Goal: Information Seeking & Learning: Learn about a topic

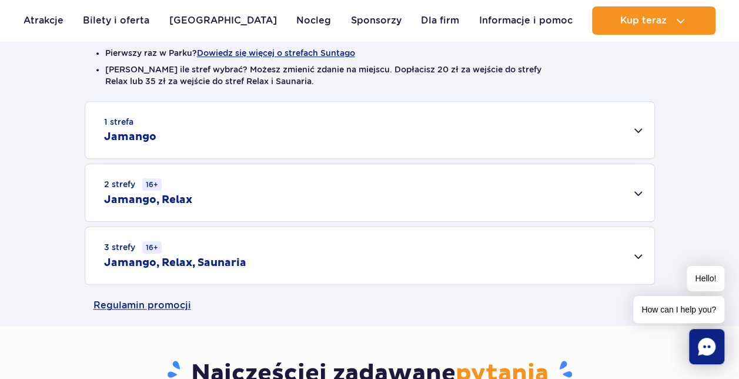
scroll to position [357, 0]
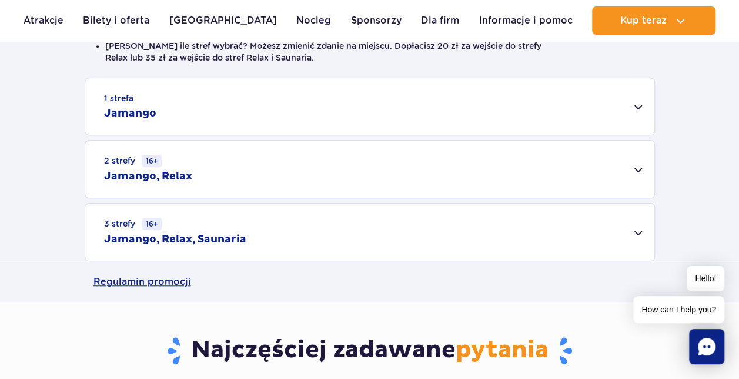
click at [630, 173] on div "2 strefy 16+ Jamango, Relax" at bounding box center [369, 168] width 569 height 57
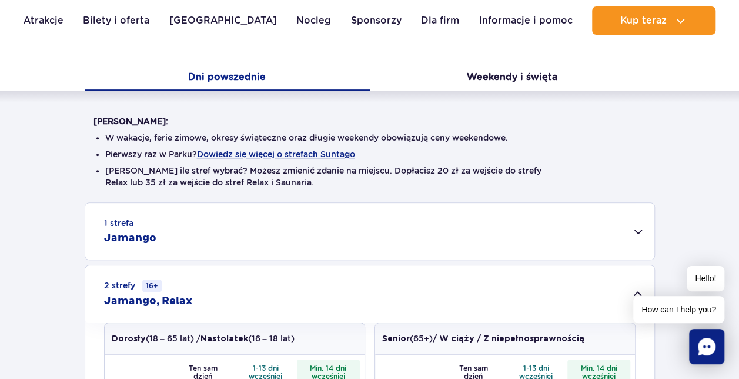
scroll to position [218, 0]
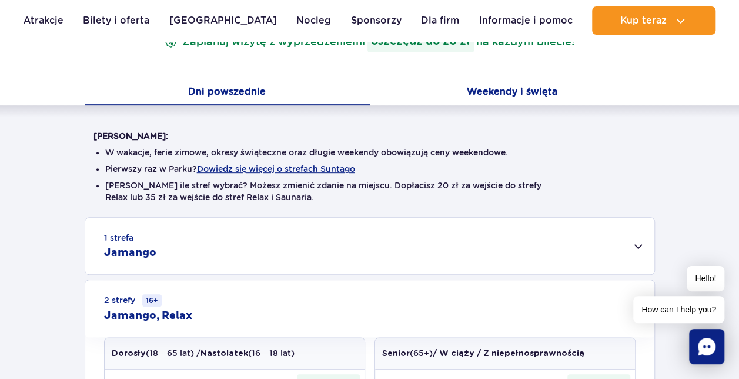
click at [507, 95] on button "Weekendy i święta" at bounding box center [512, 93] width 285 height 25
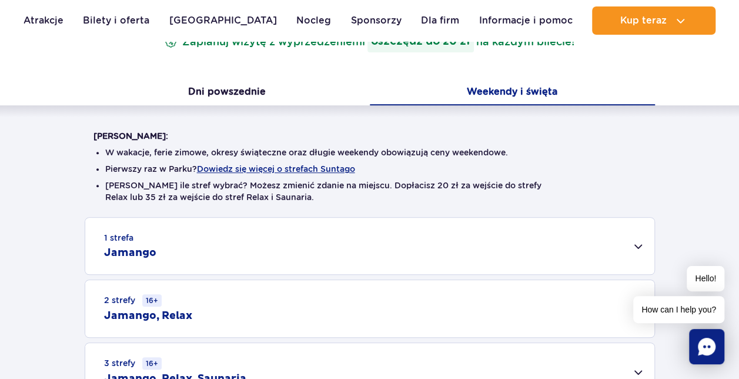
click at [417, 302] on div "2 strefy 16+ Jamango, Relax" at bounding box center [369, 308] width 569 height 57
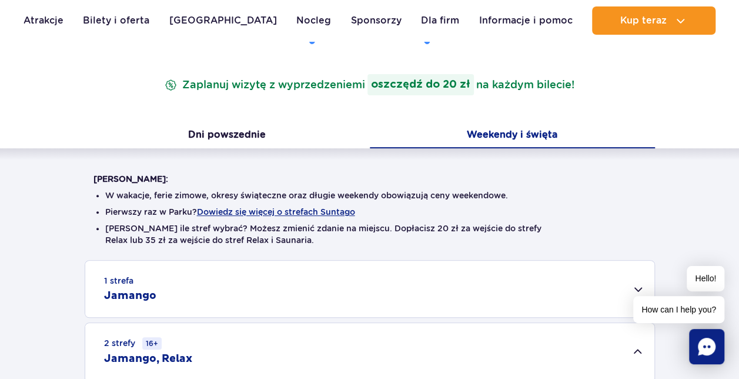
scroll to position [173, 0]
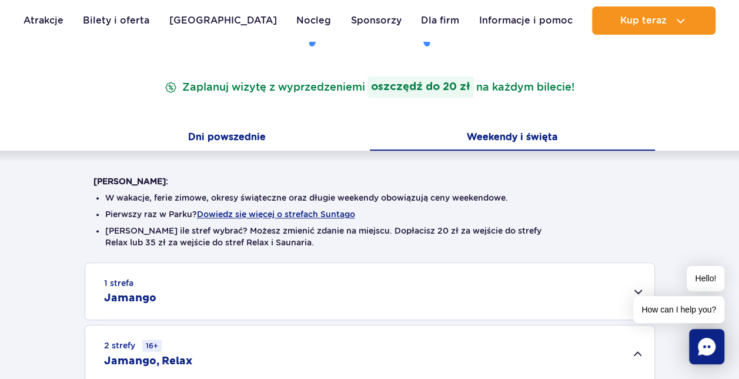
click at [232, 134] on button "Dni powszednie" at bounding box center [227, 138] width 285 height 25
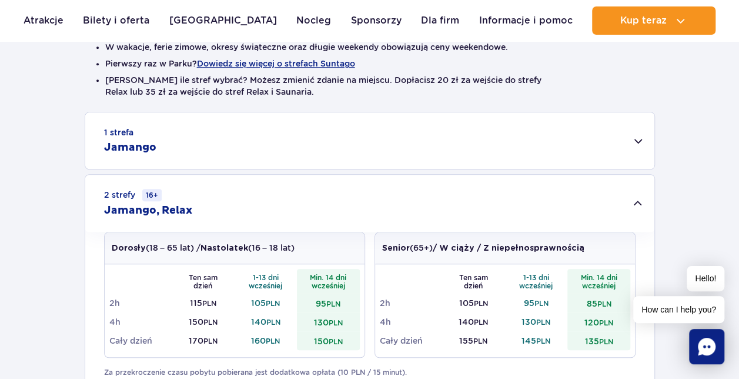
scroll to position [326, 0]
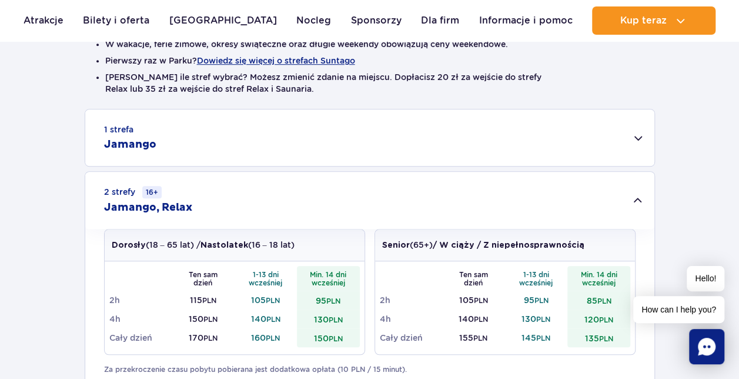
click at [637, 135] on div "1 strefa Jamango" at bounding box center [369, 137] width 569 height 56
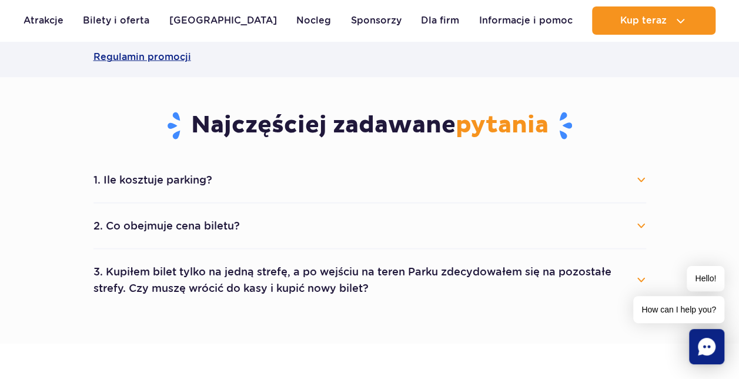
scroll to position [1237, 0]
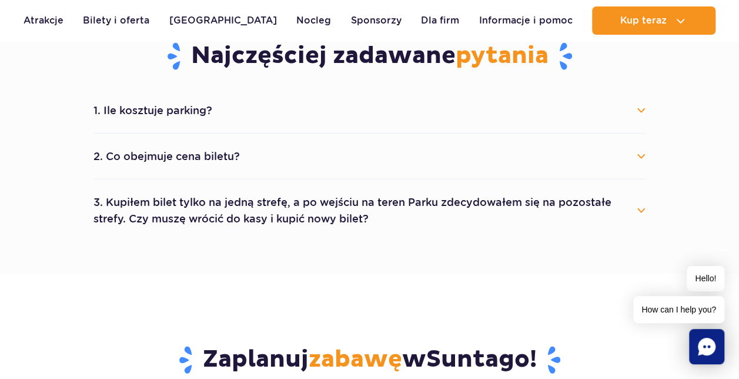
click at [641, 158] on button "2. Co obejmuje cena biletu?" at bounding box center [369, 156] width 552 height 26
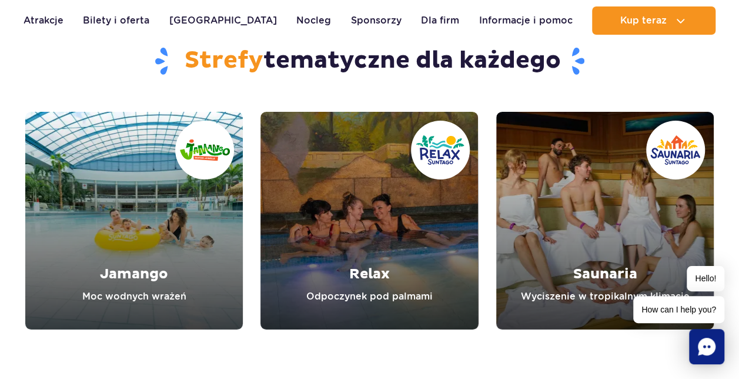
scroll to position [1940, 0]
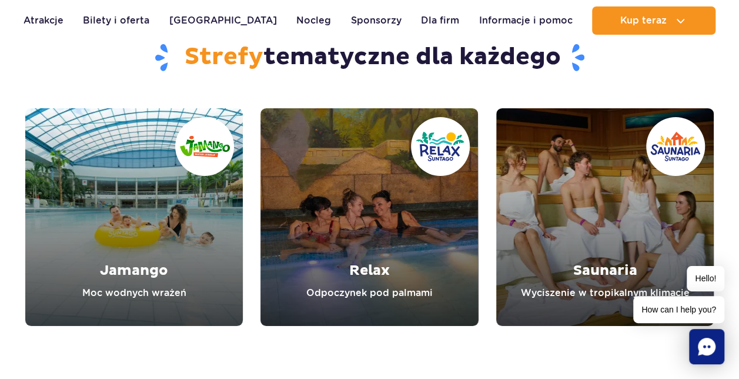
click at [189, 196] on link "Jamango" at bounding box center [133, 216] width 217 height 217
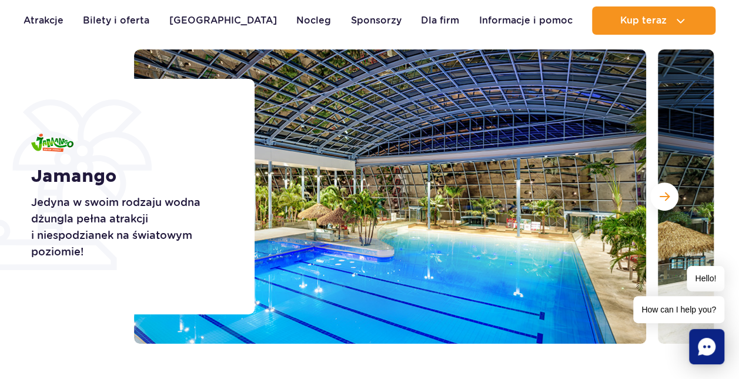
scroll to position [162, 0]
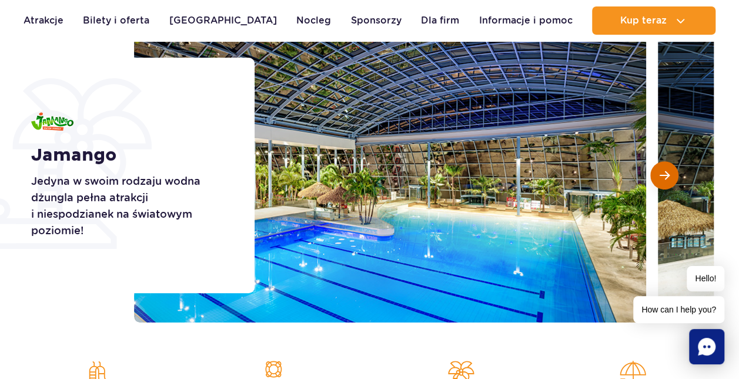
click at [662, 177] on span "Następny slajd" at bounding box center [664, 175] width 10 height 11
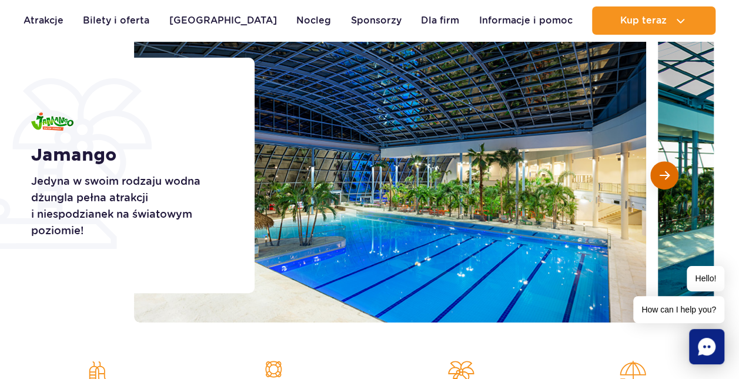
click at [662, 177] on span "Następny slajd" at bounding box center [664, 175] width 10 height 11
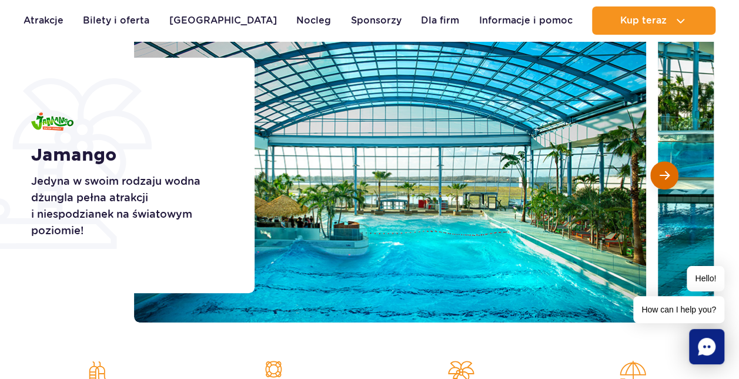
click at [666, 176] on span "Następny slajd" at bounding box center [664, 175] width 10 height 11
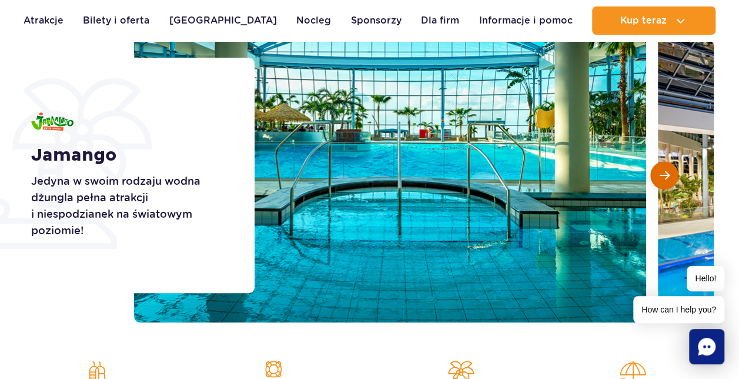
click at [666, 176] on span "Następny slajd" at bounding box center [664, 175] width 10 height 11
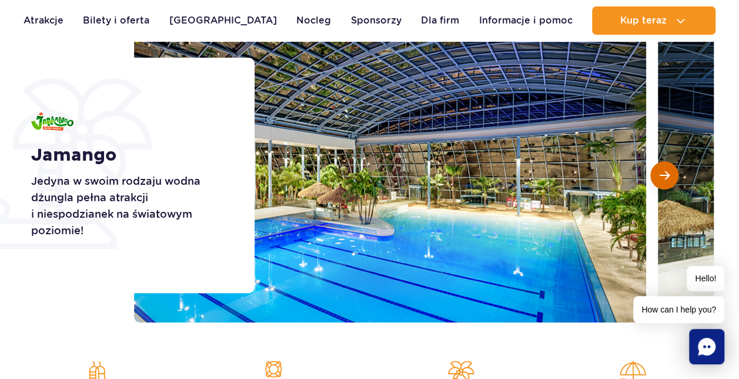
click at [666, 176] on span "Następny slajd" at bounding box center [664, 175] width 10 height 11
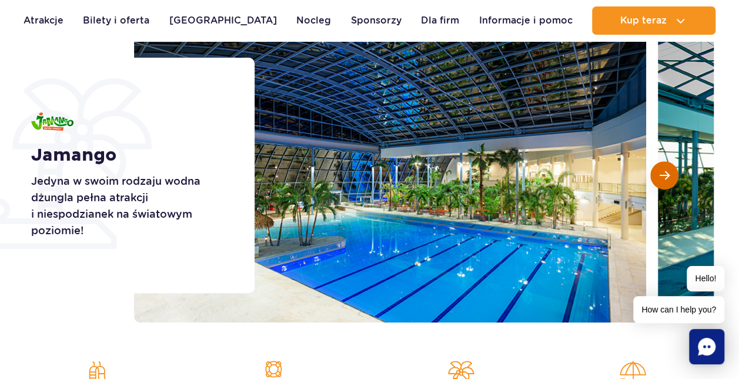
click at [666, 176] on span "Następny slajd" at bounding box center [664, 175] width 10 height 11
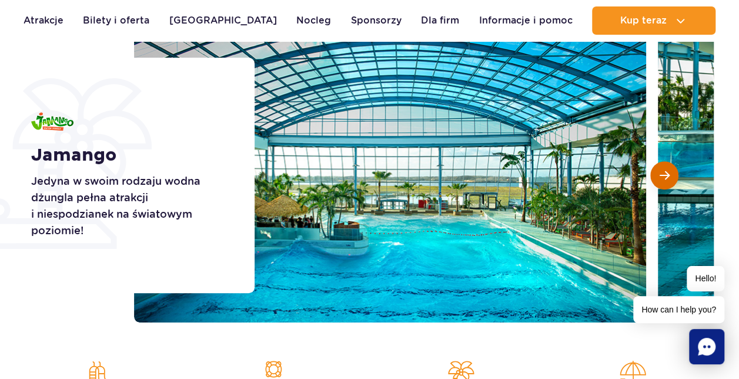
click at [666, 176] on span "Następny slajd" at bounding box center [664, 175] width 10 height 11
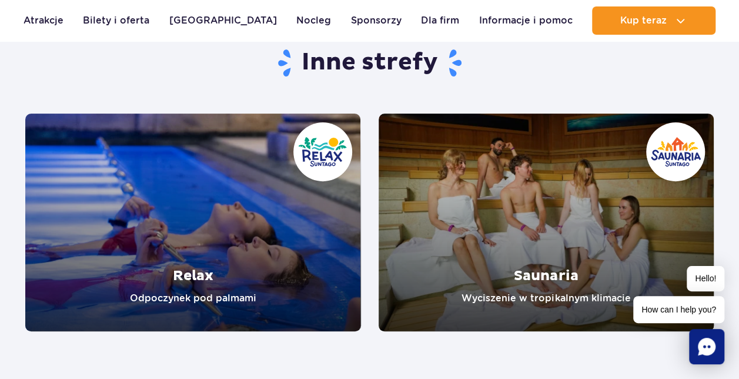
scroll to position [2320, 0]
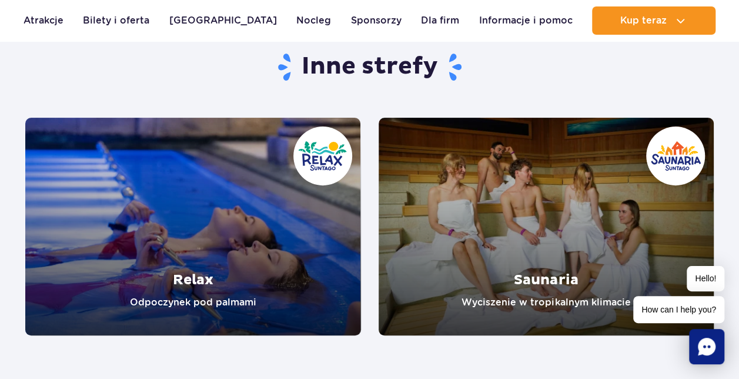
click at [270, 269] on link "Relax" at bounding box center [193, 226] width 336 height 217
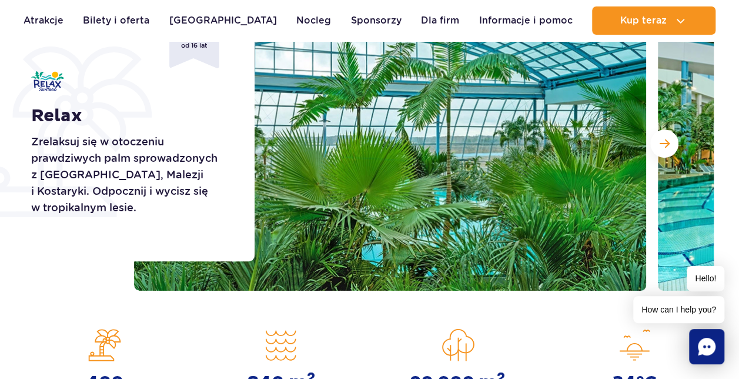
scroll to position [163, 0]
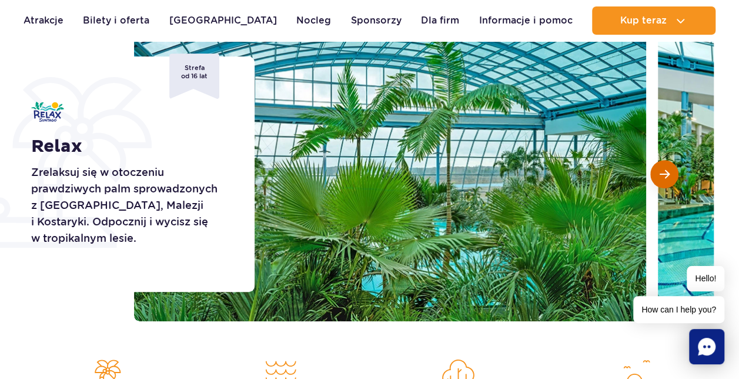
click at [659, 174] on span "Następny slajd" at bounding box center [664, 174] width 10 height 11
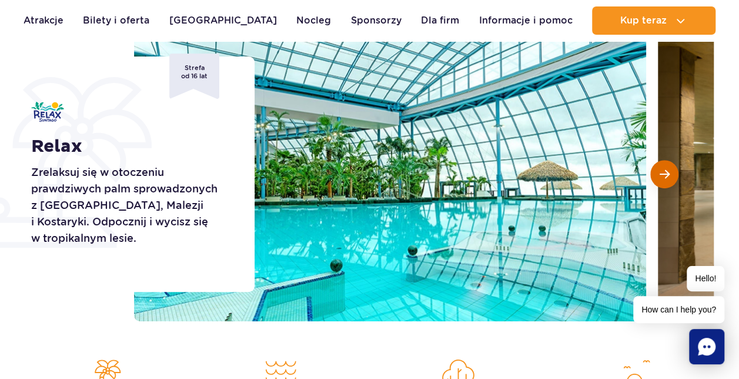
click at [659, 174] on span "Następny slajd" at bounding box center [664, 174] width 10 height 11
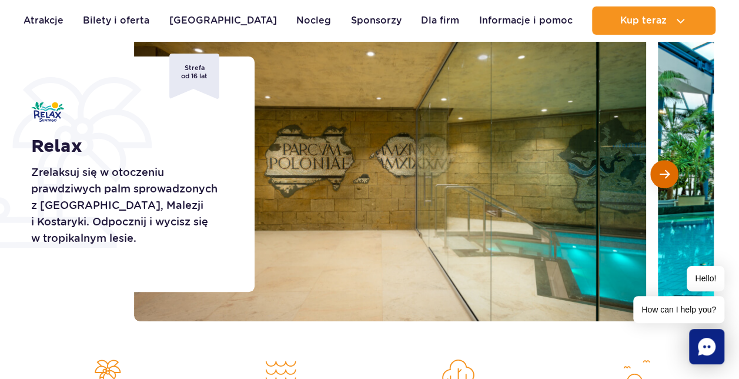
click at [659, 174] on span "Następny slajd" at bounding box center [664, 174] width 10 height 11
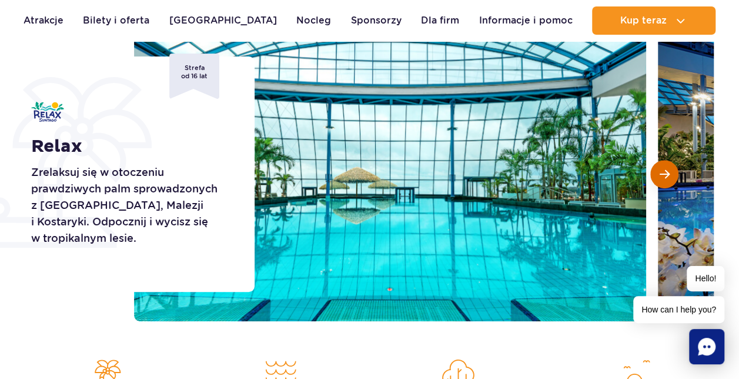
click at [659, 174] on span "Następny slajd" at bounding box center [664, 174] width 10 height 11
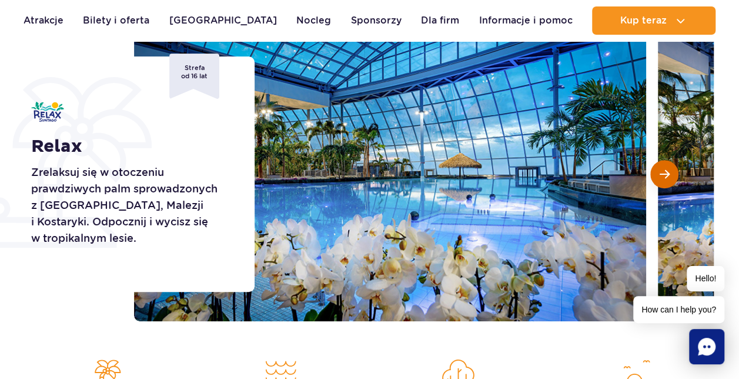
click at [659, 174] on span "Następny slajd" at bounding box center [664, 174] width 10 height 11
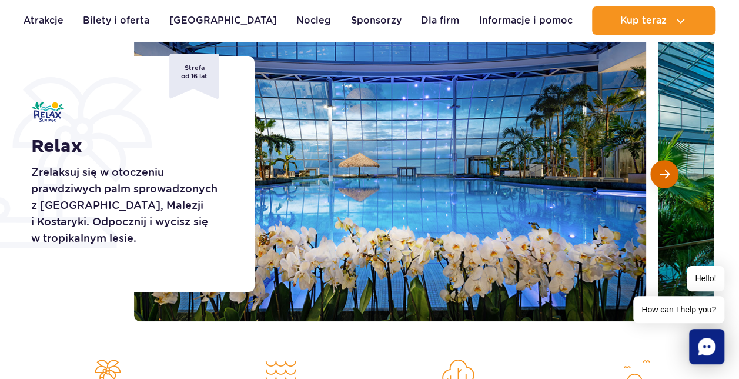
click at [659, 174] on span "Następny slajd" at bounding box center [664, 174] width 10 height 11
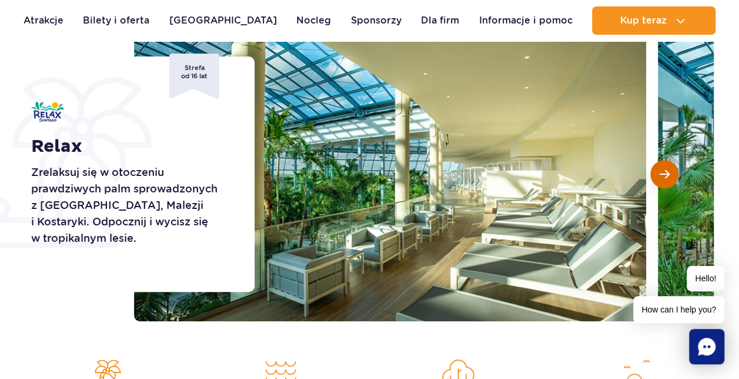
click at [659, 174] on span "Następny slajd" at bounding box center [664, 174] width 10 height 11
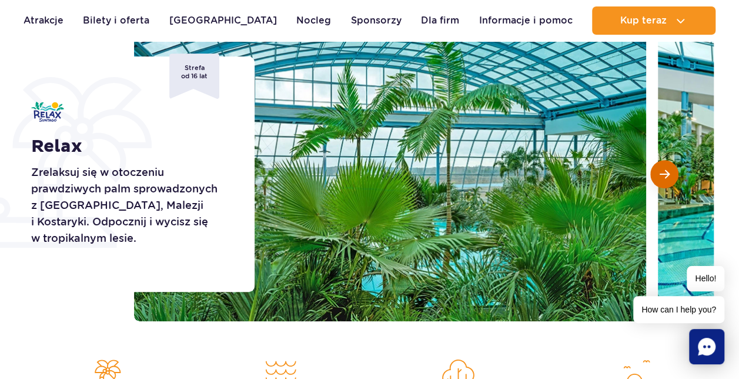
click at [659, 174] on span "Następny slajd" at bounding box center [664, 174] width 10 height 11
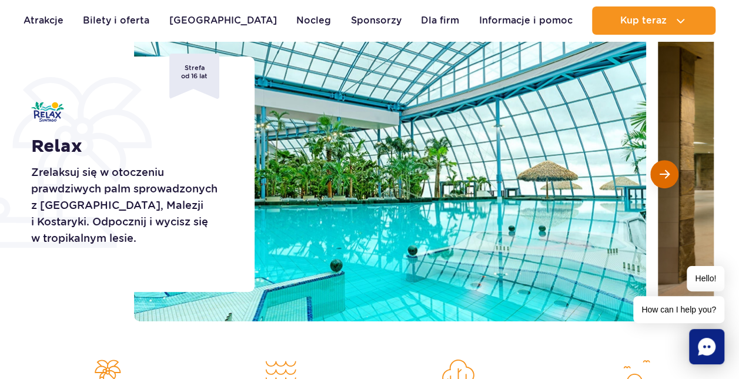
click at [659, 174] on span "Następny slajd" at bounding box center [664, 174] width 10 height 11
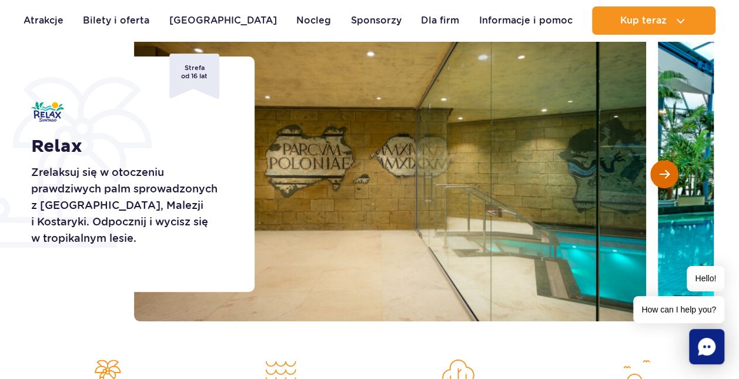
click at [659, 174] on span "Następny slajd" at bounding box center [664, 174] width 10 height 11
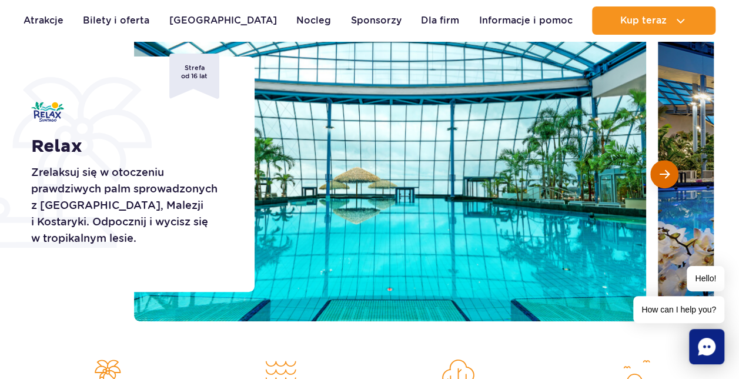
click at [659, 174] on span "Następny slajd" at bounding box center [664, 174] width 10 height 11
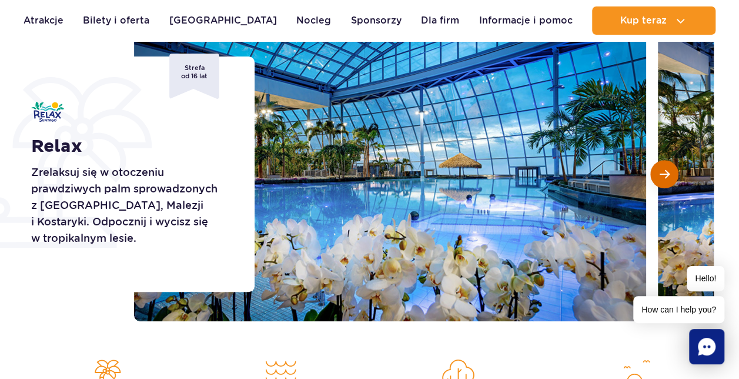
click at [659, 174] on span "Następny slajd" at bounding box center [664, 174] width 10 height 11
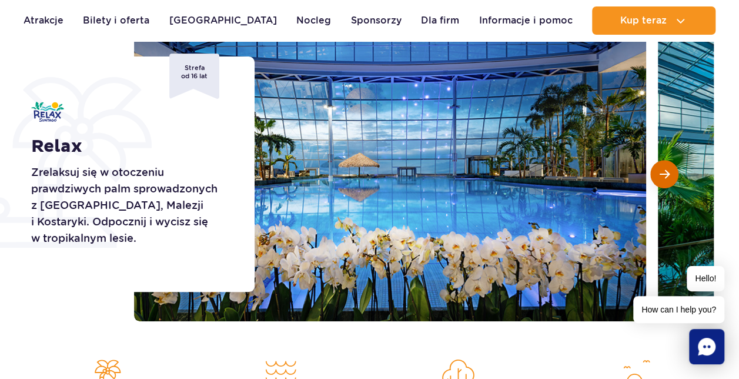
click at [659, 174] on span "Następny slajd" at bounding box center [664, 174] width 10 height 11
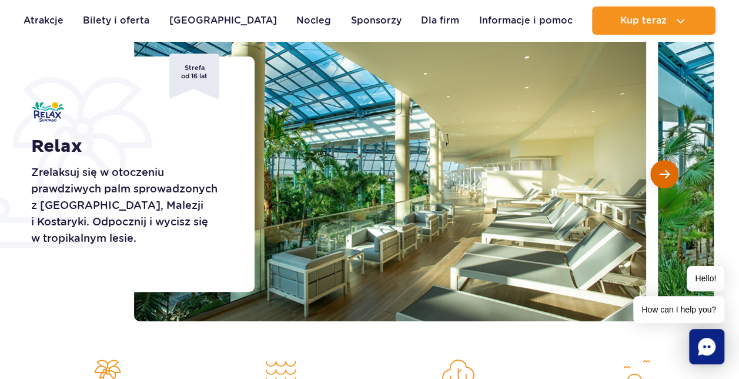
click at [659, 174] on span "Następny slajd" at bounding box center [664, 174] width 10 height 11
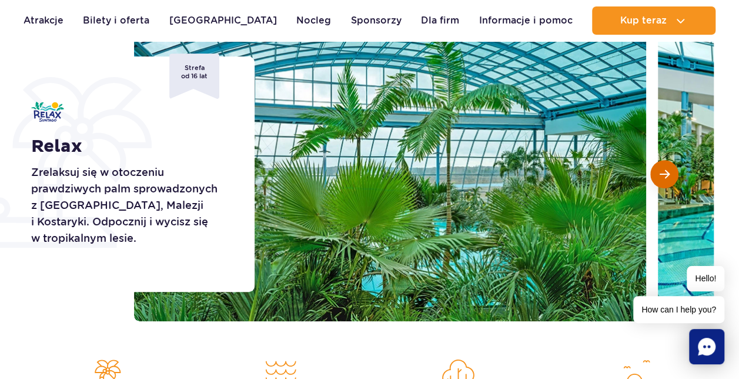
click at [661, 175] on span "Następny slajd" at bounding box center [664, 174] width 10 height 11
